Goal: Task Accomplishment & Management: Manage account settings

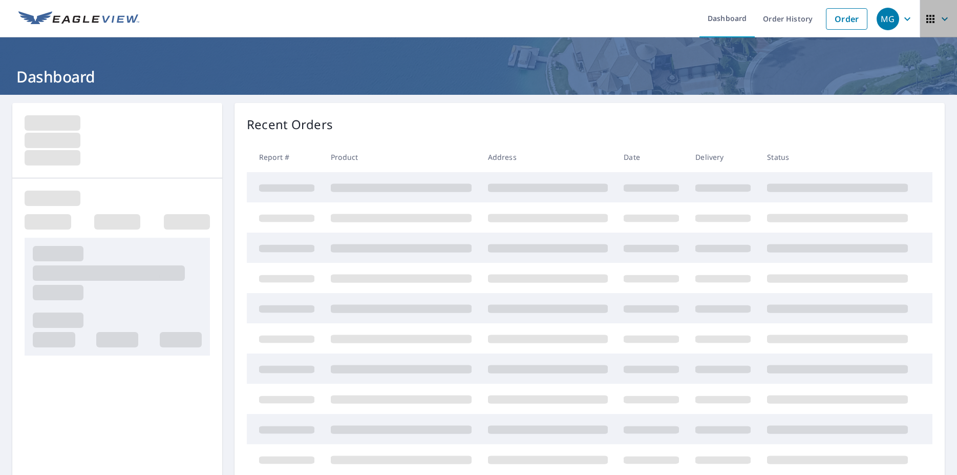
click at [939, 20] on icon "button" at bounding box center [945, 19] width 12 height 12
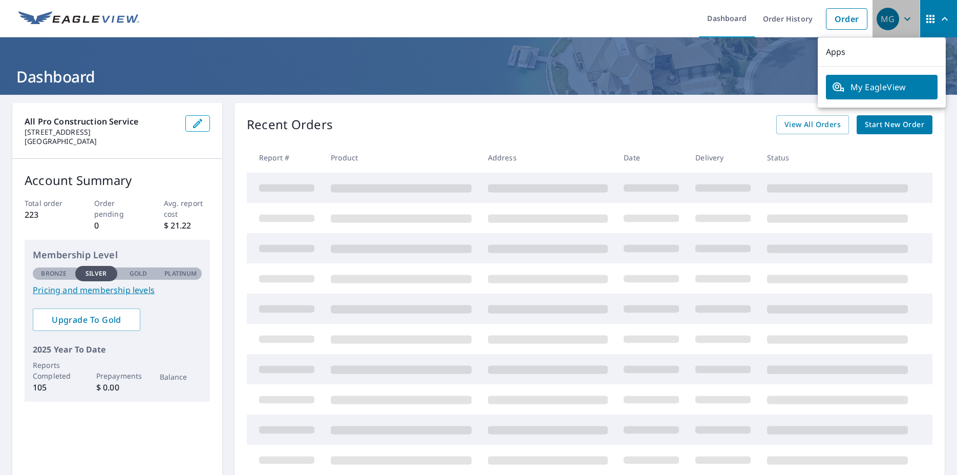
click at [901, 19] on icon "button" at bounding box center [907, 19] width 12 height 12
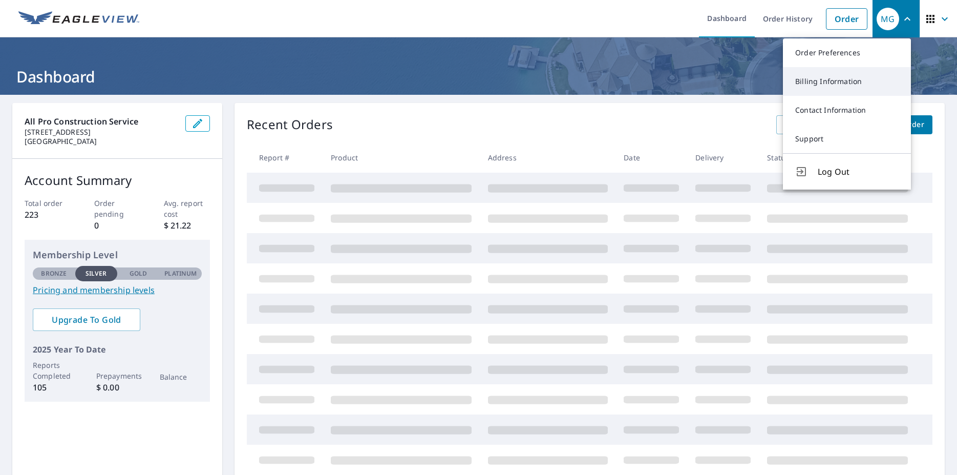
click at [842, 81] on link "Billing Information" at bounding box center [847, 81] width 128 height 29
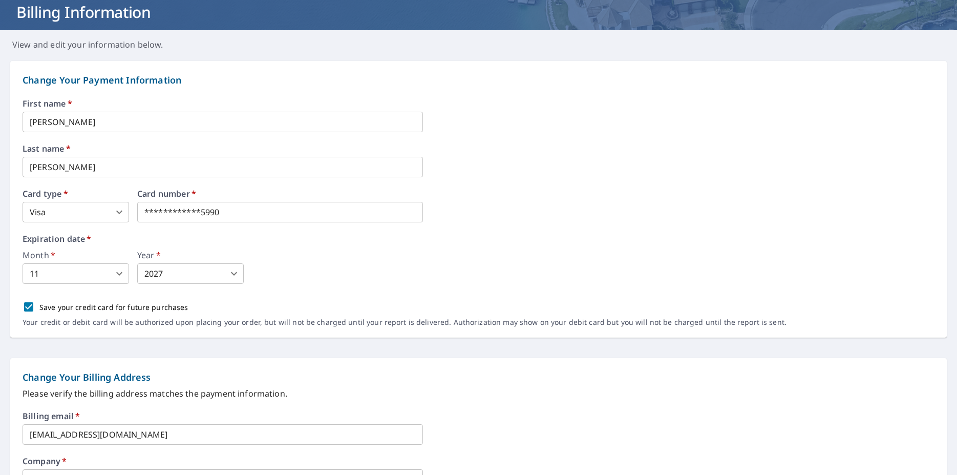
scroll to position [68, 0]
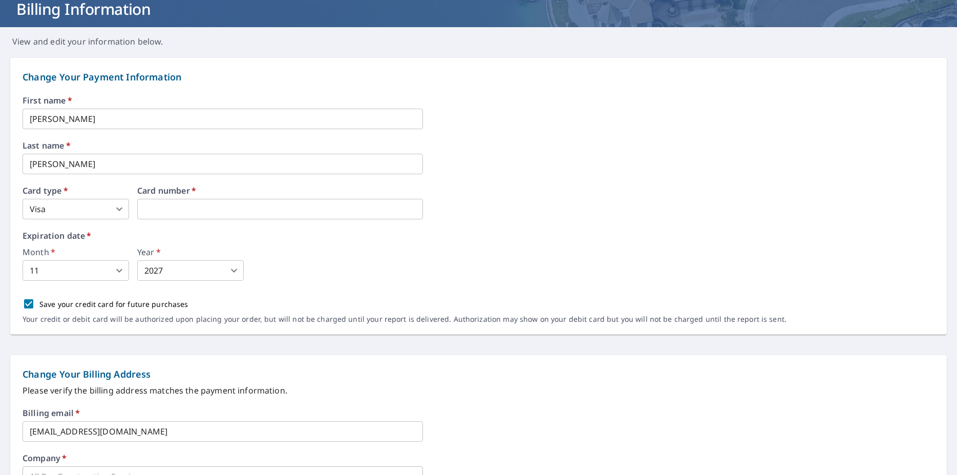
click at [661, 212] on div "Card type   * Visa 2 ​ Card number   *" at bounding box center [479, 202] width 912 height 33
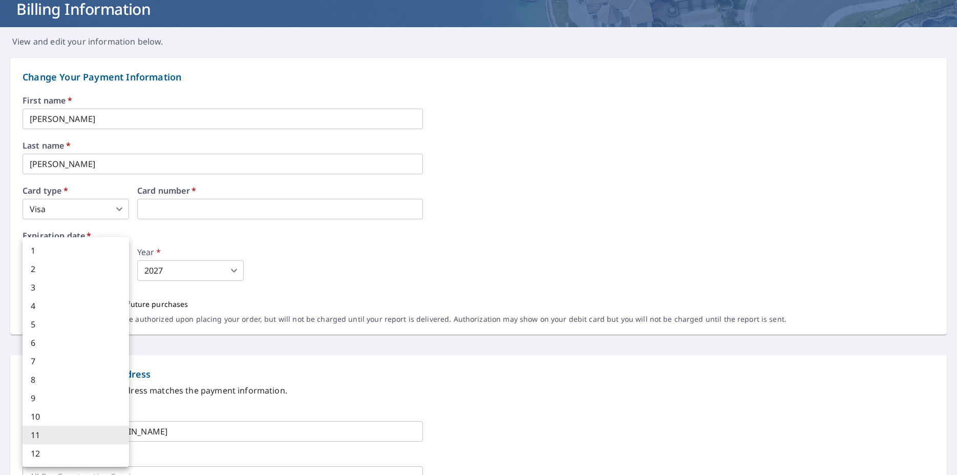
click at [120, 270] on body "MG MG Dashboard Order History Order MG Dashboard / Billing Information Billing …" at bounding box center [478, 237] width 957 height 475
click at [98, 292] on li "3" at bounding box center [76, 287] width 107 height 18
type input "3"
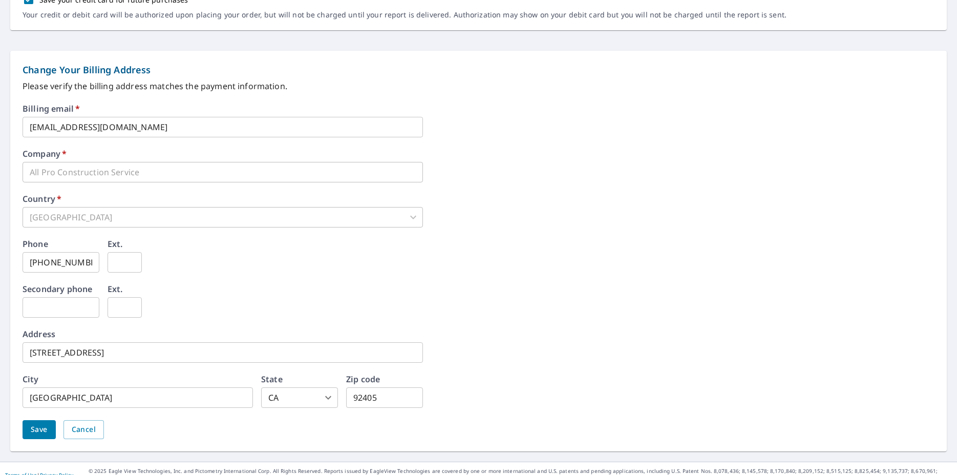
scroll to position [385, 0]
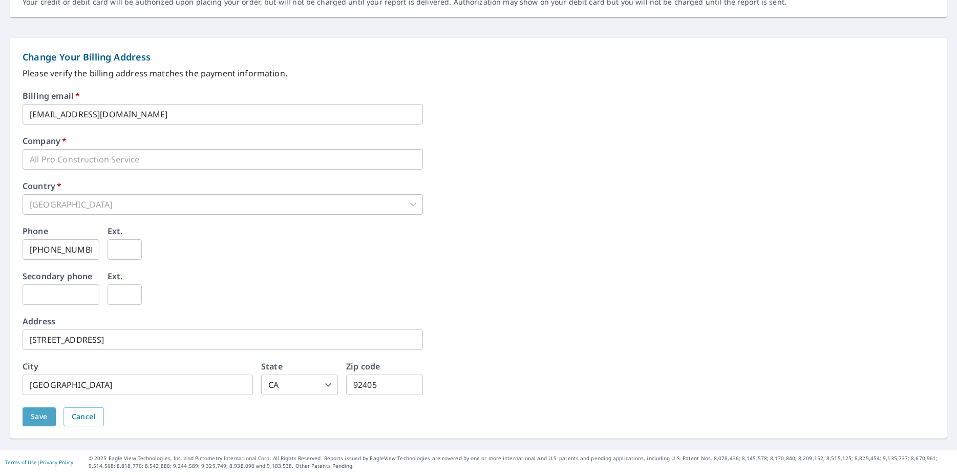
click at [39, 417] on span "Save" at bounding box center [39, 416] width 17 height 13
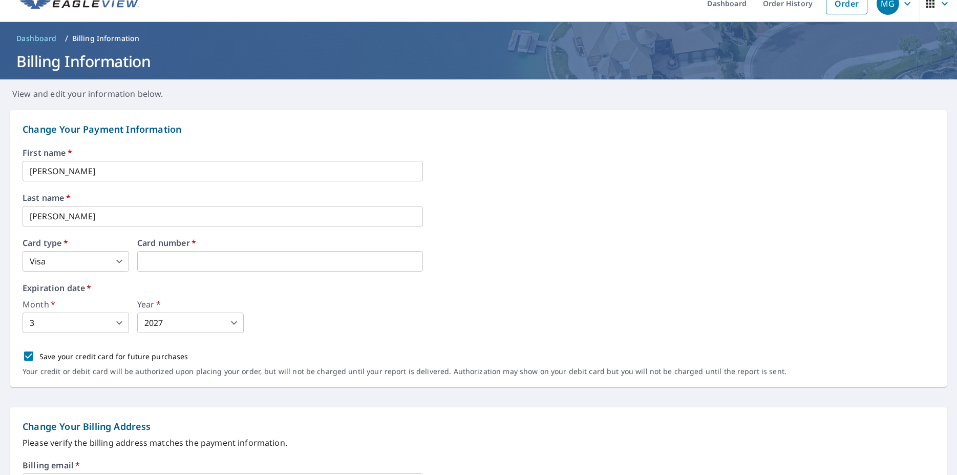
scroll to position [0, 0]
